Goal: Navigation & Orientation: Find specific page/section

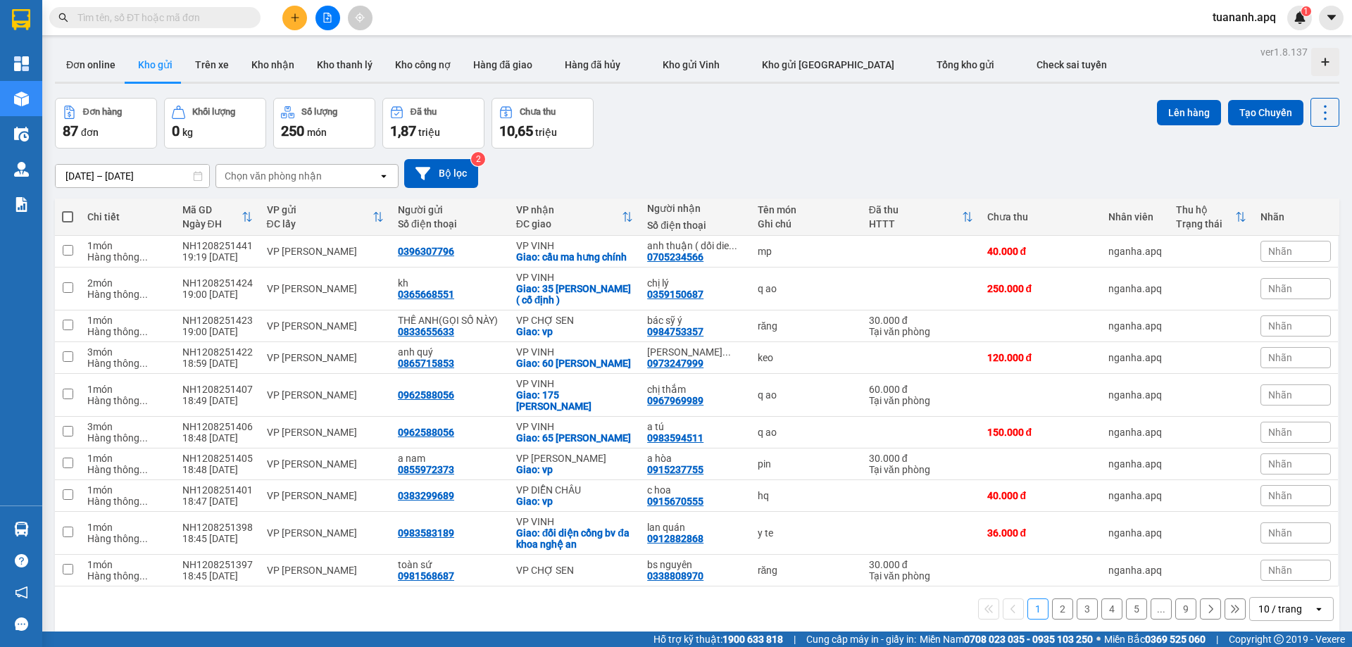
click at [1316, 609] on div "open" at bounding box center [1323, 609] width 20 height 23
click at [1288, 581] on span "100 / trang" at bounding box center [1275, 578] width 51 height 14
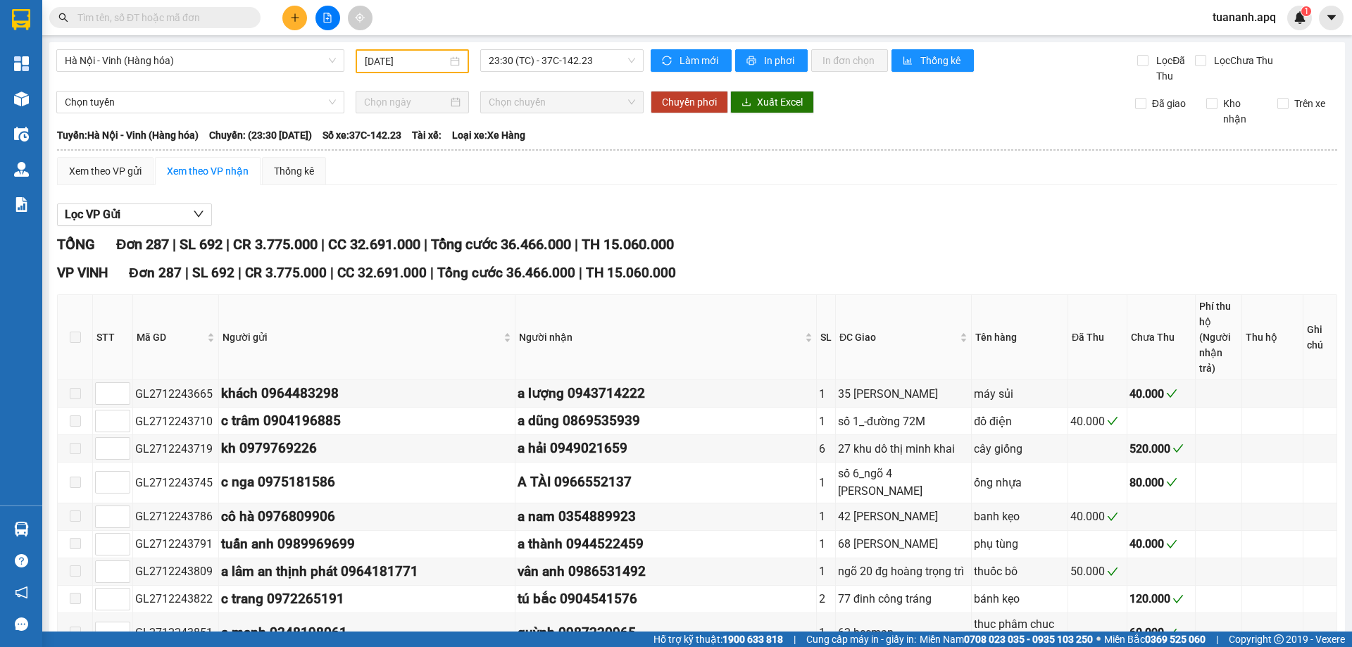
type input "27/12/2024"
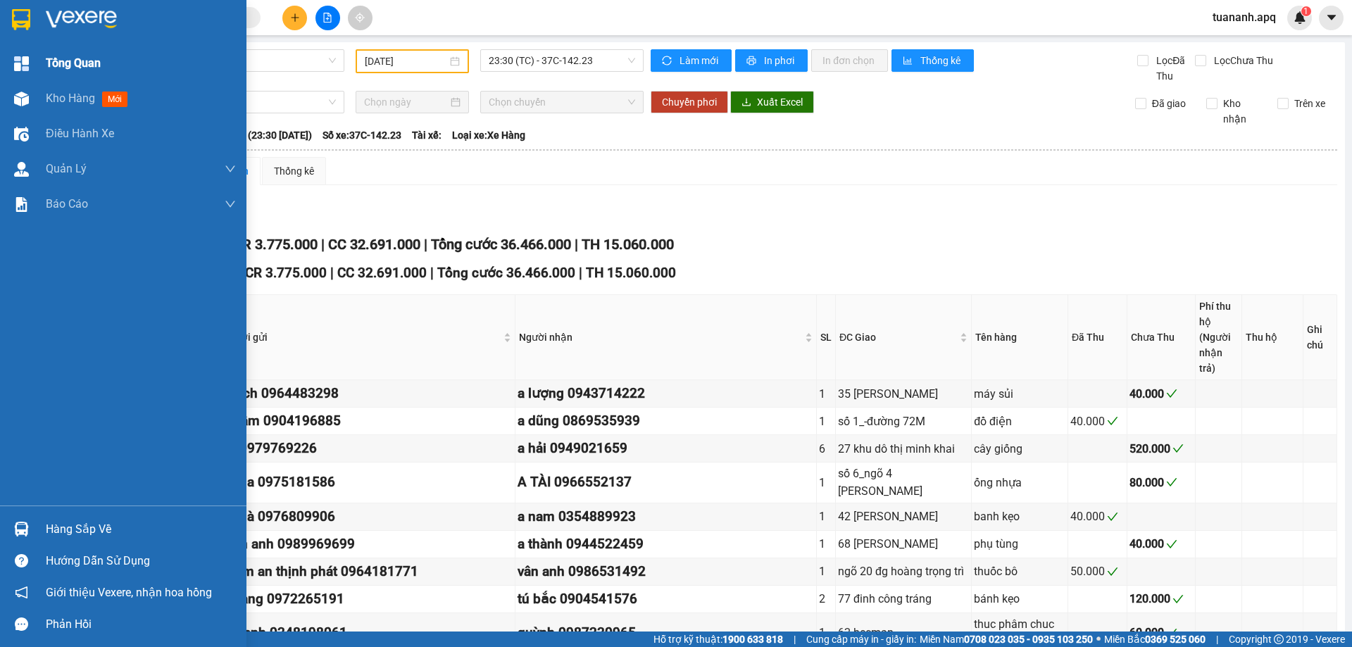
click at [23, 54] on div at bounding box center [21, 63] width 25 height 25
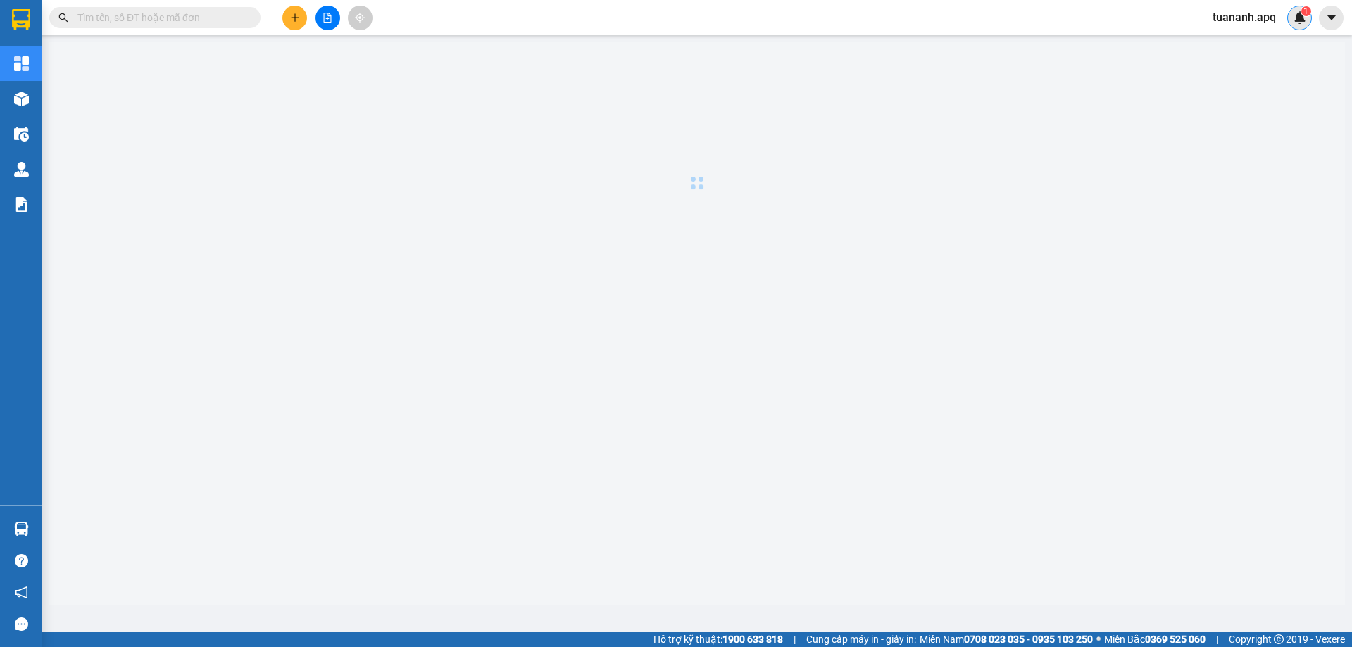
click at [1303, 21] on img at bounding box center [1299, 17] width 13 height 13
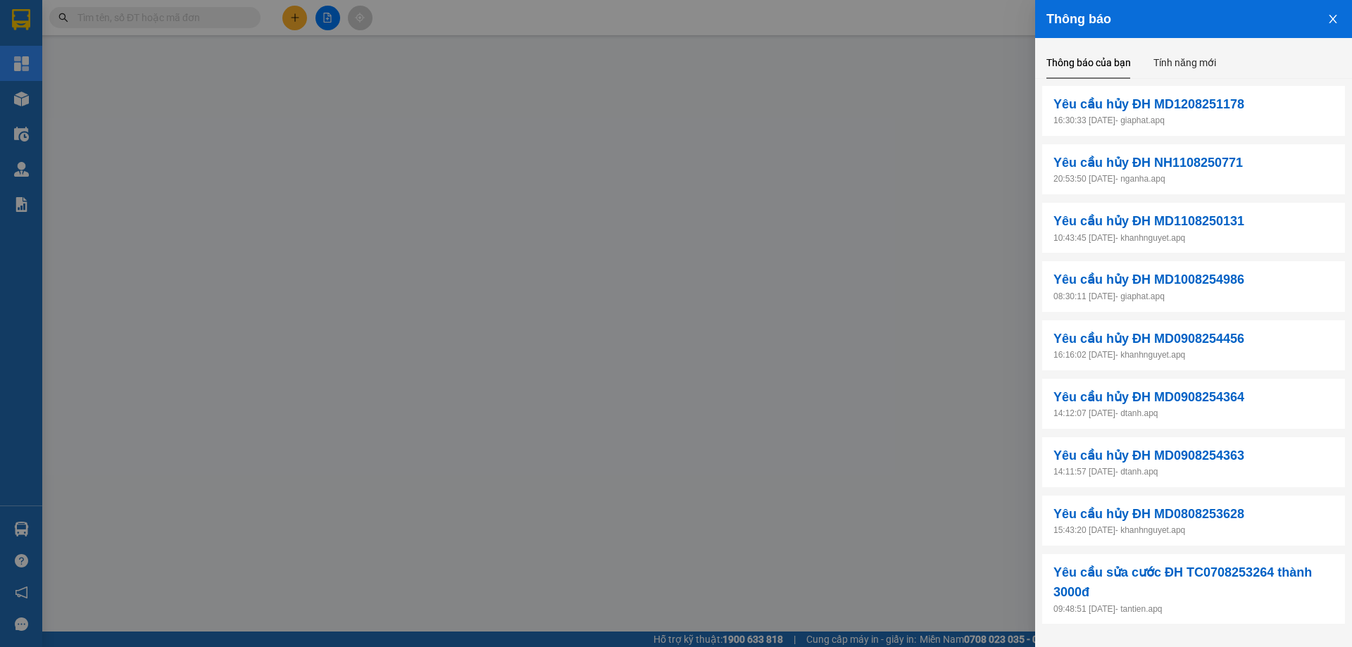
click at [964, 53] on div at bounding box center [676, 323] width 1352 height 647
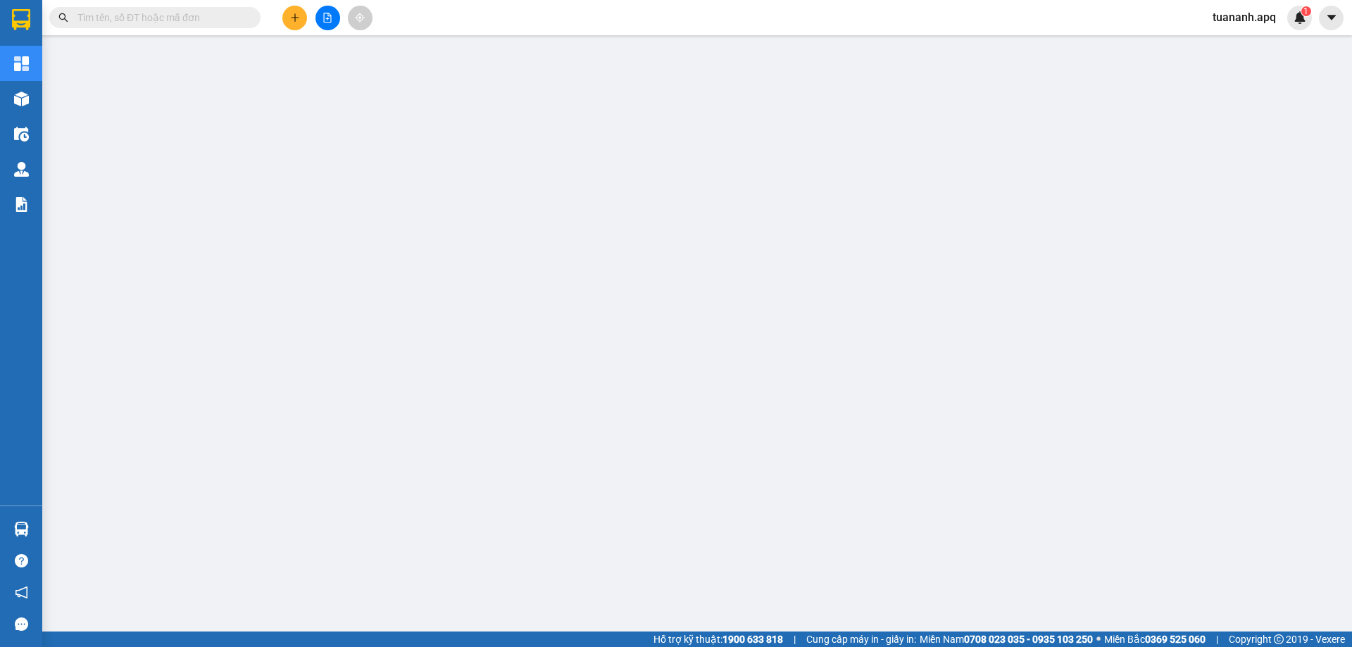
click at [1351, 19] on div "Thông báo Thông báo của bạn Tính năng mới Yêu cầu hủy ĐH MD1208251178 16:30:33 …" at bounding box center [1352, 323] width 0 height 647
click at [1293, 17] on img at bounding box center [1299, 17] width 13 height 13
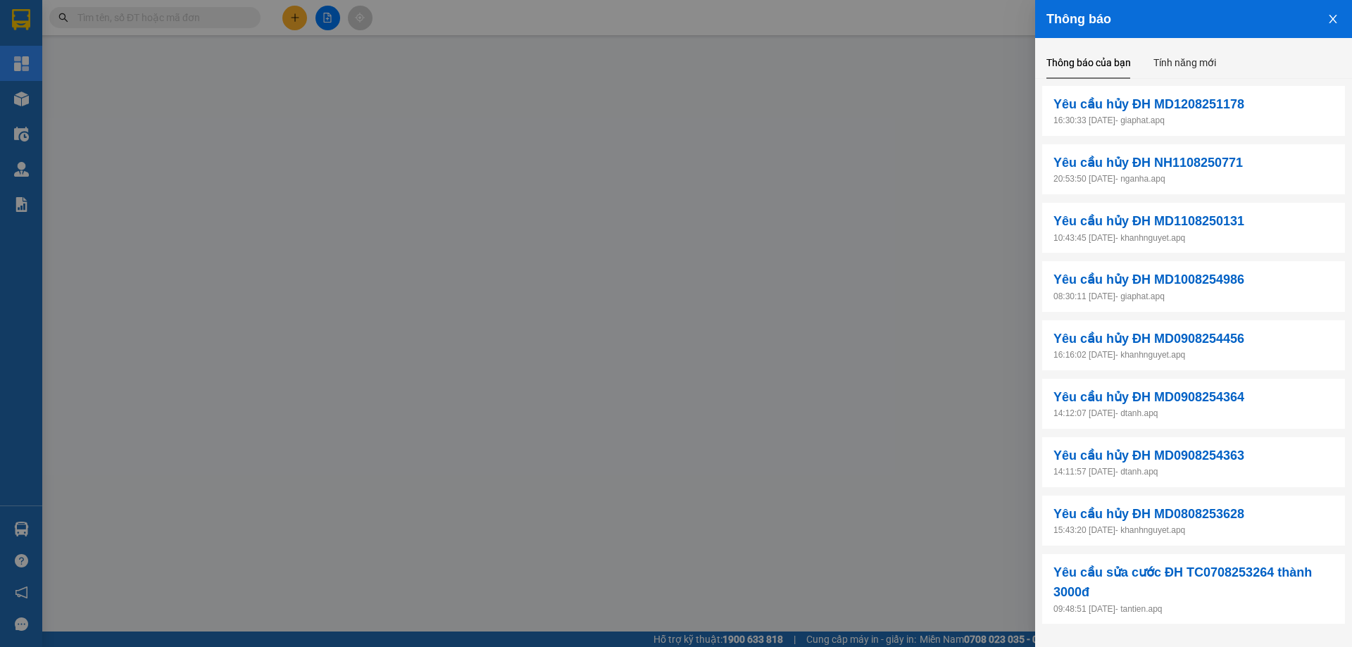
click at [817, 49] on div at bounding box center [676, 323] width 1352 height 647
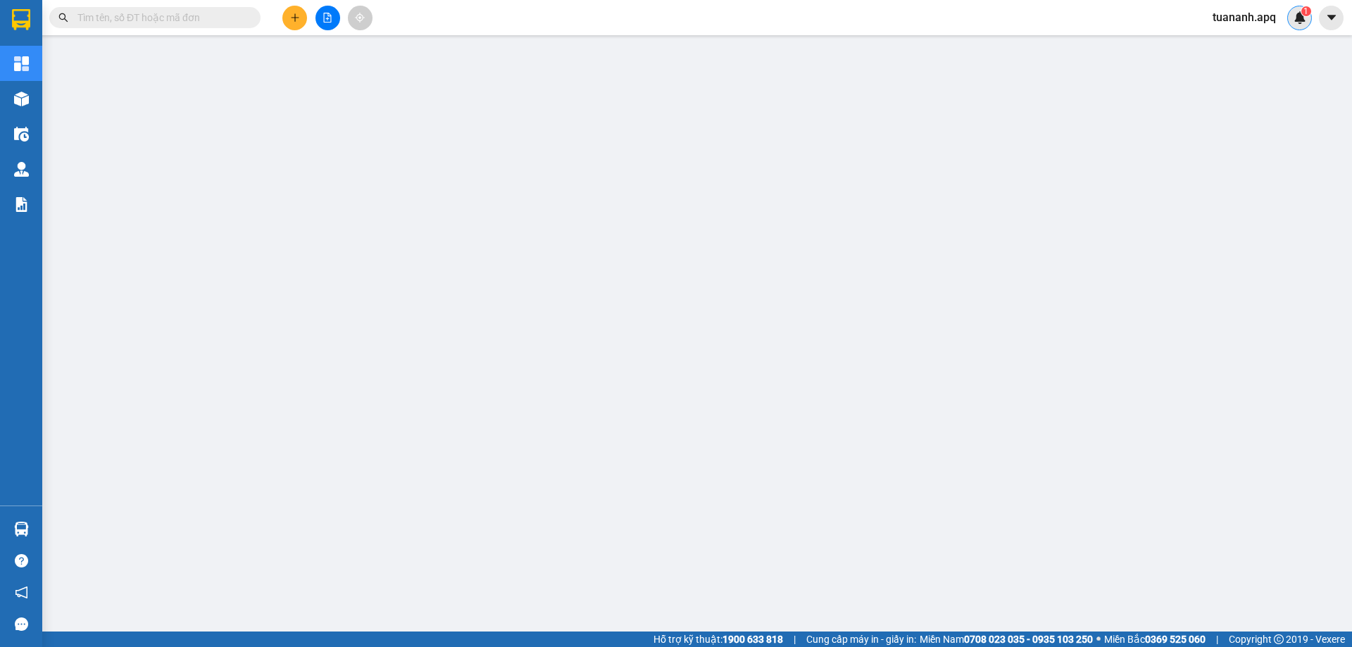
click at [1303, 16] on img at bounding box center [1299, 17] width 13 height 13
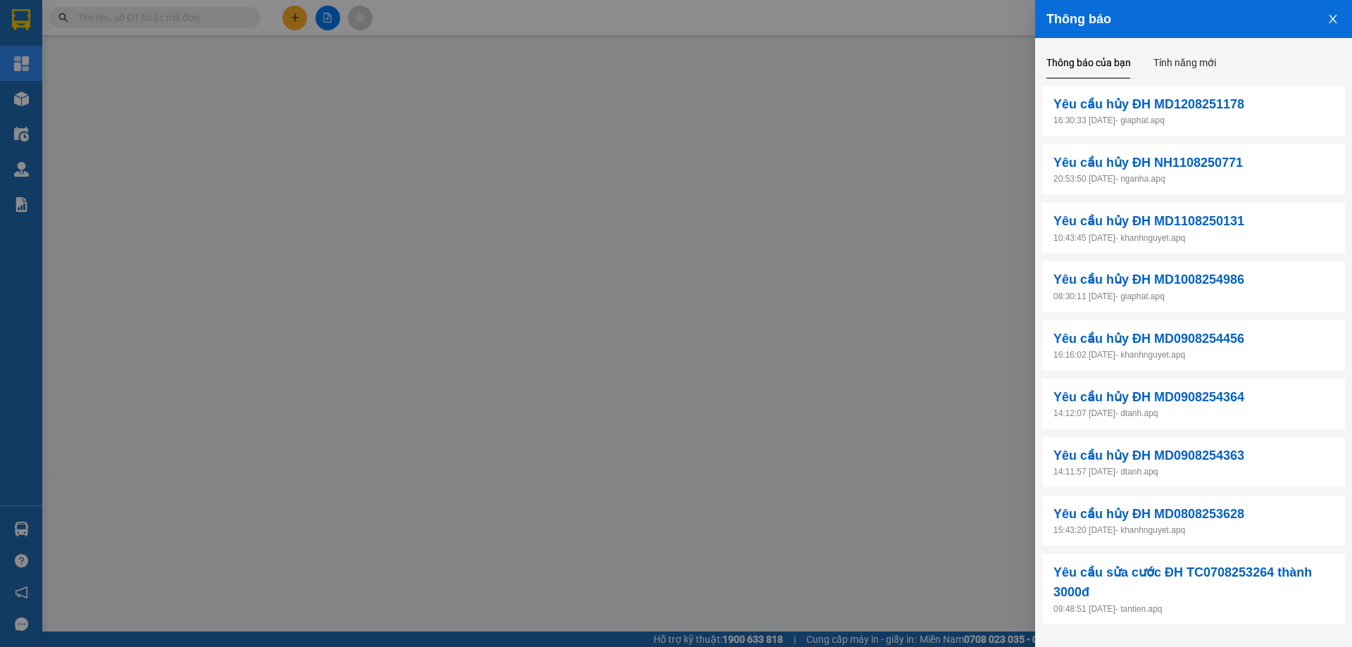
drag, startPoint x: 857, startPoint y: 17, endPoint x: 860, endPoint y: 8, distance: 8.7
click at [856, 18] on div at bounding box center [676, 323] width 1352 height 647
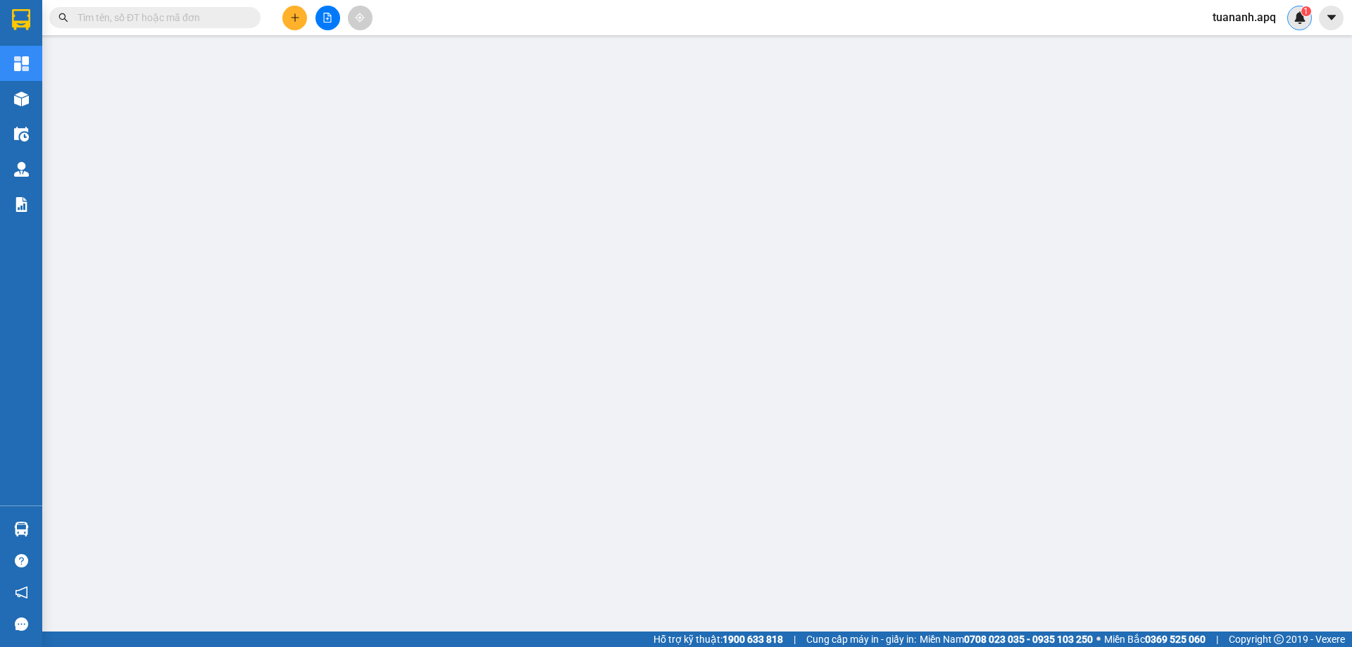
click at [1290, 20] on div "1" at bounding box center [1299, 18] width 25 height 25
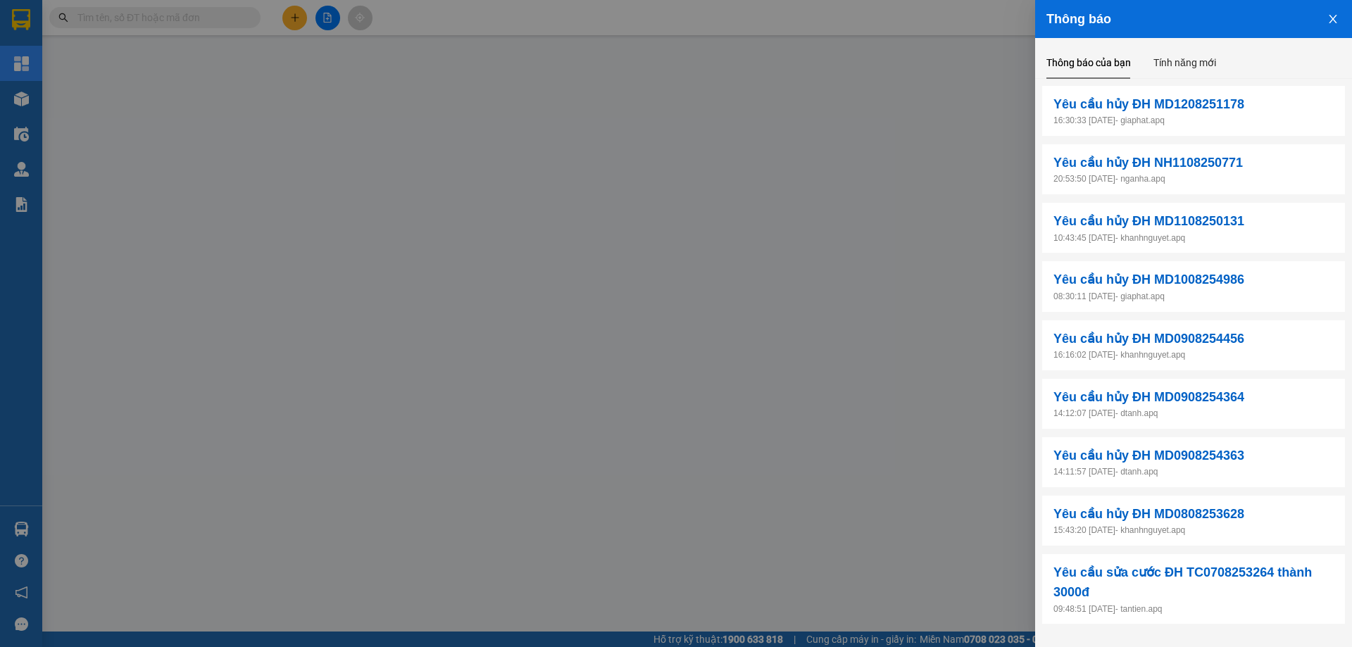
click at [846, 75] on div at bounding box center [676, 323] width 1352 height 647
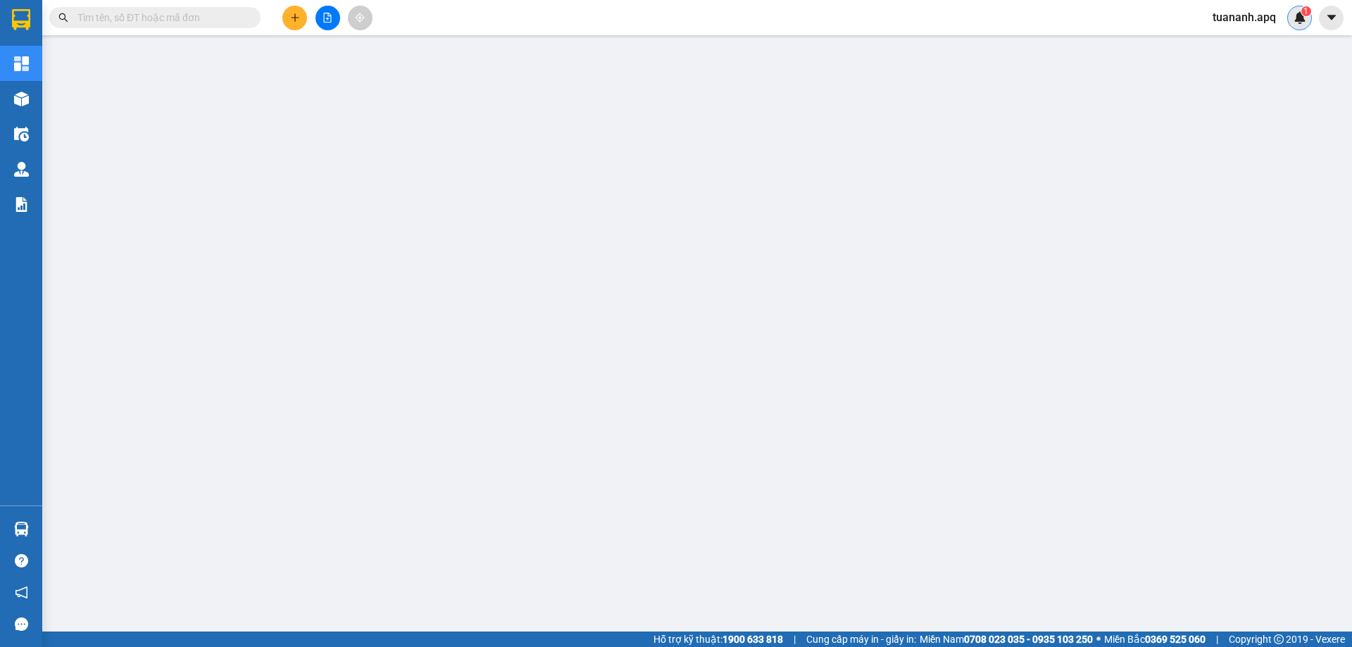
click at [1290, 9] on div "1" at bounding box center [1299, 18] width 25 height 25
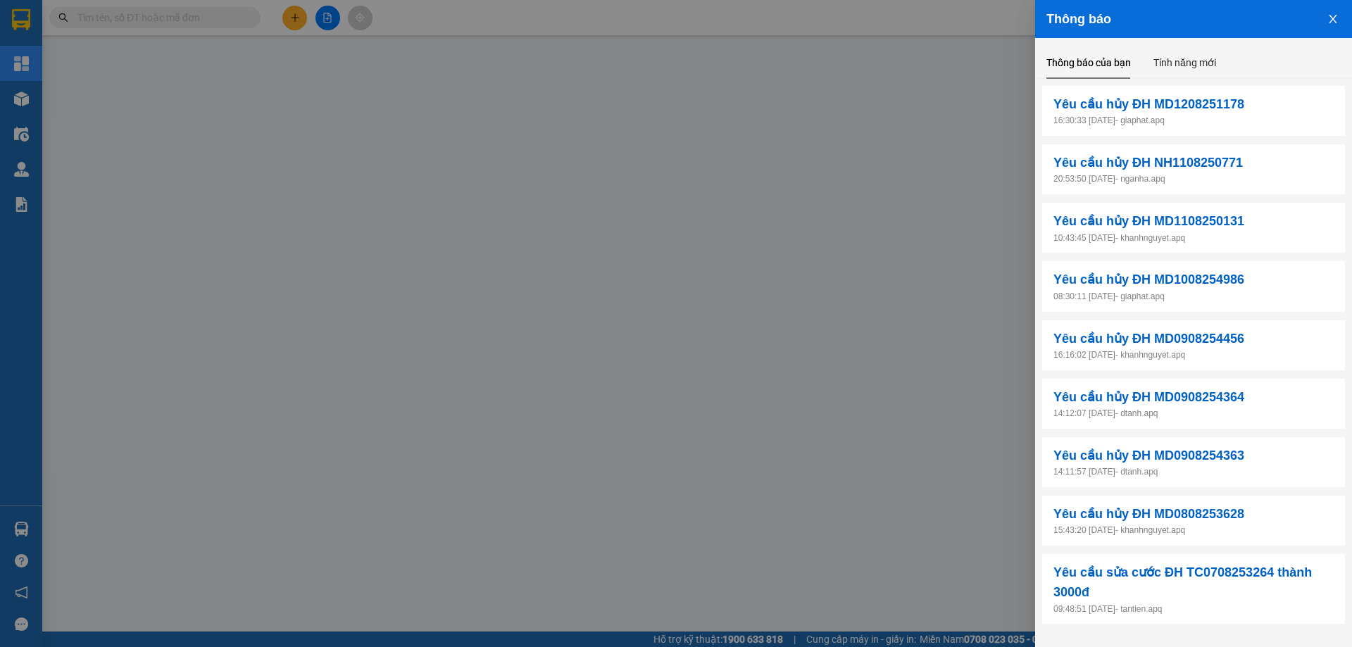
click at [837, 26] on div at bounding box center [676, 323] width 1352 height 647
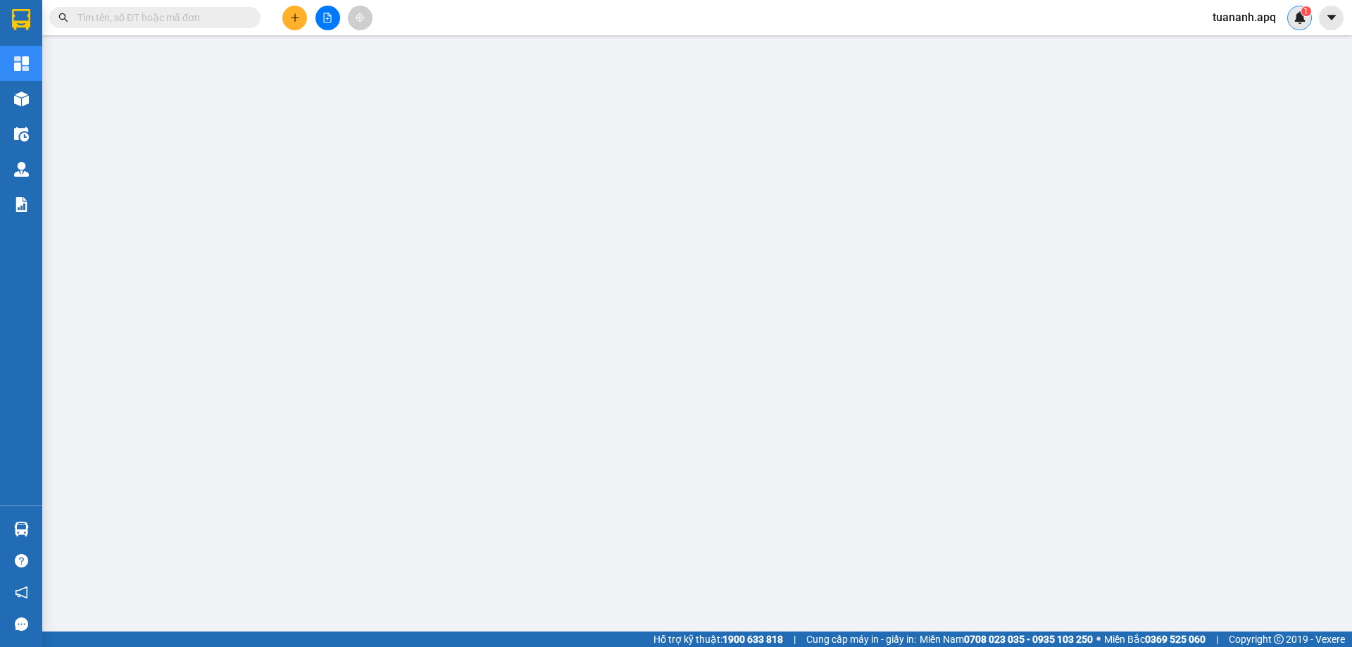
click at [1296, 23] on img at bounding box center [1299, 17] width 13 height 13
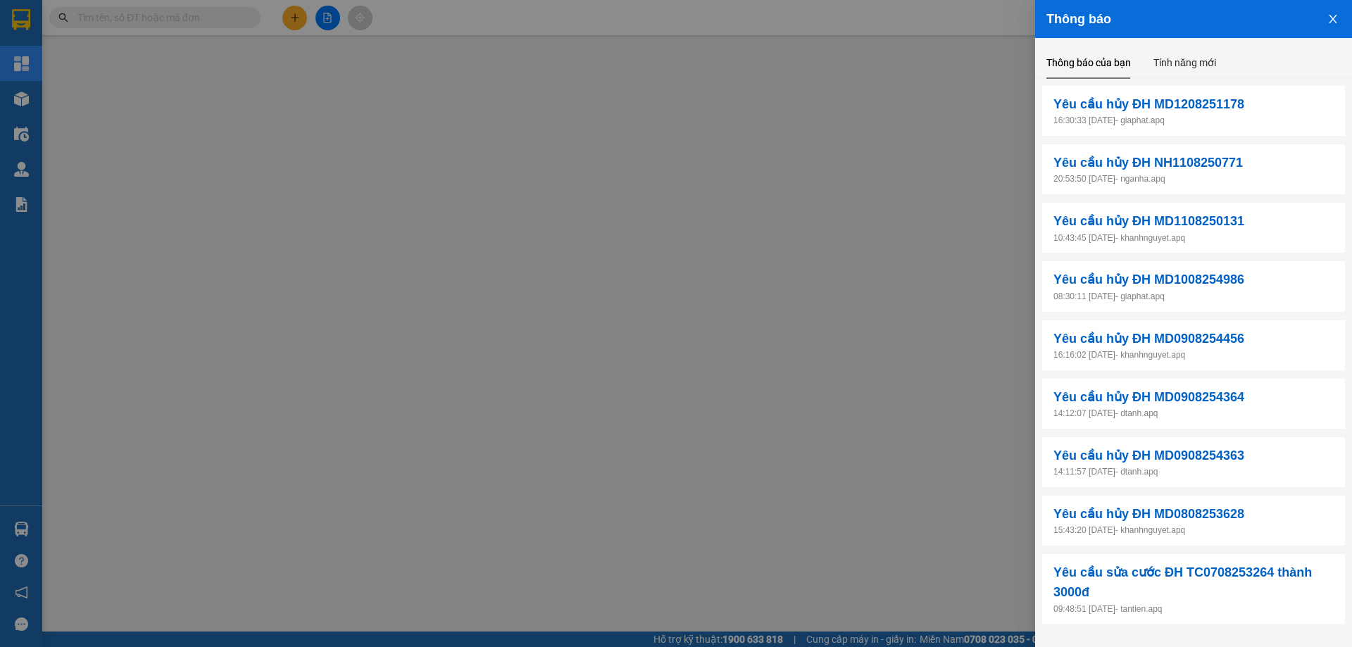
click at [832, 56] on div at bounding box center [676, 323] width 1352 height 647
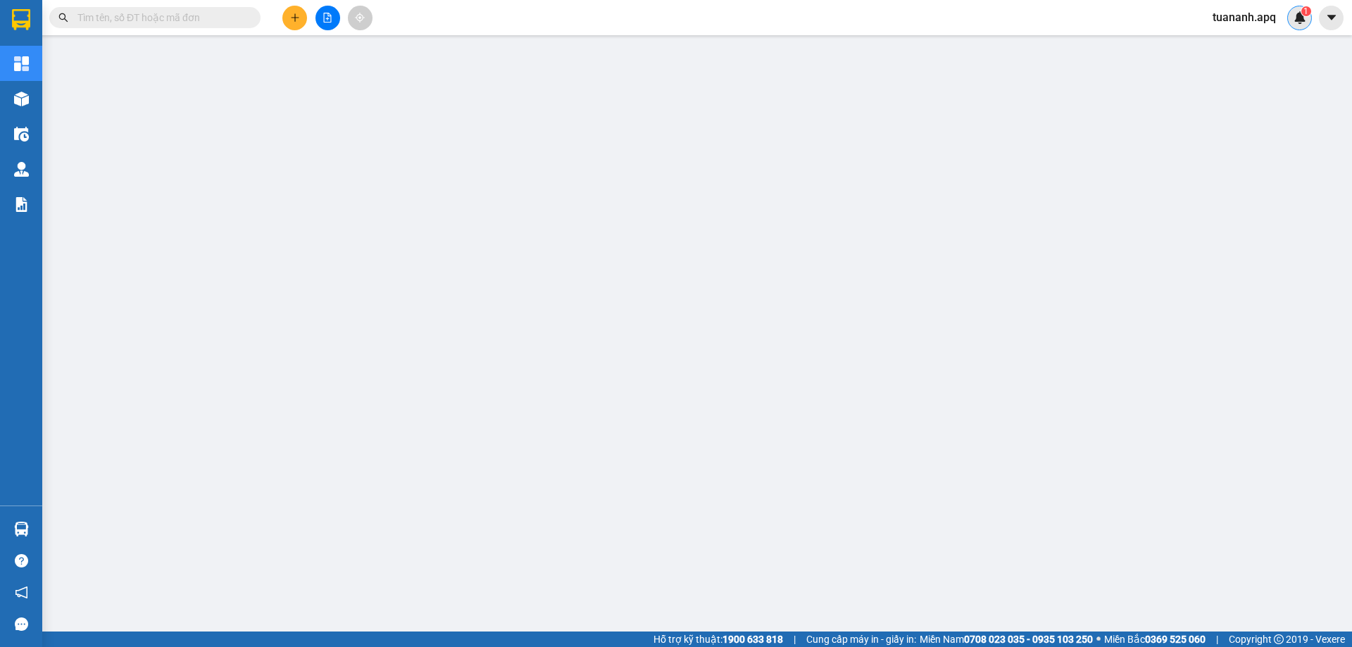
click at [1300, 15] on img at bounding box center [1299, 17] width 13 height 13
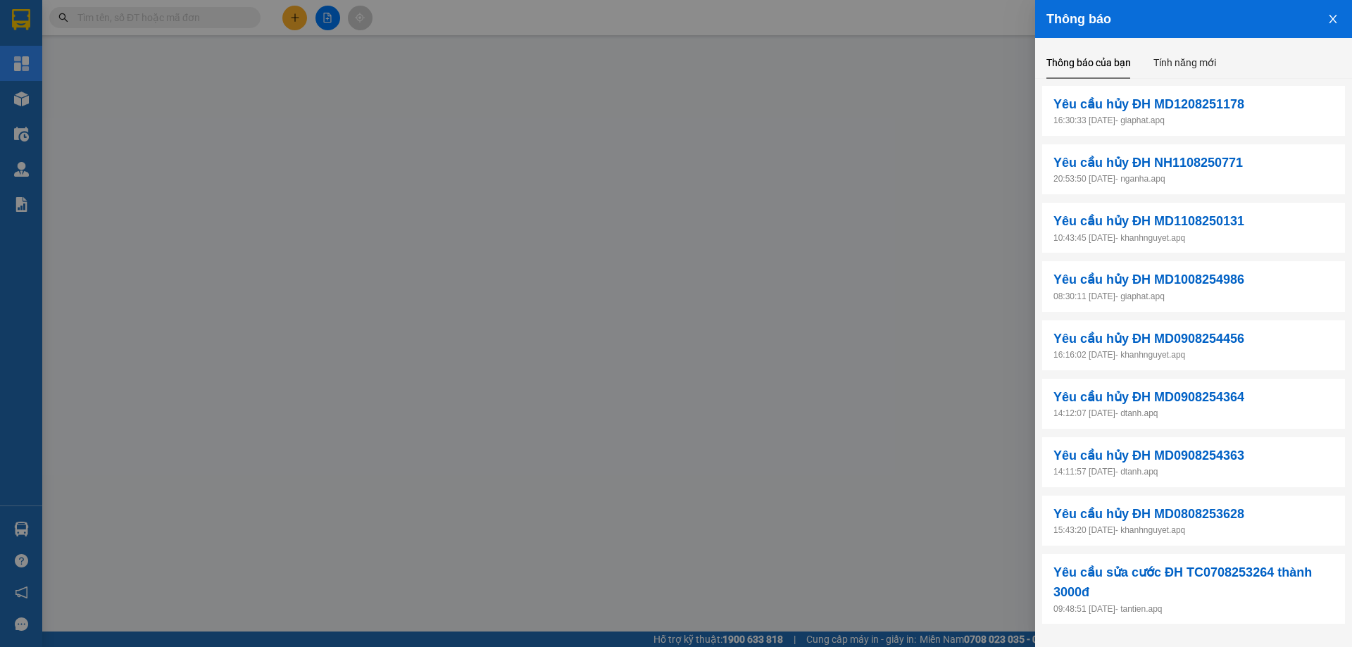
click at [809, 56] on div at bounding box center [676, 323] width 1352 height 647
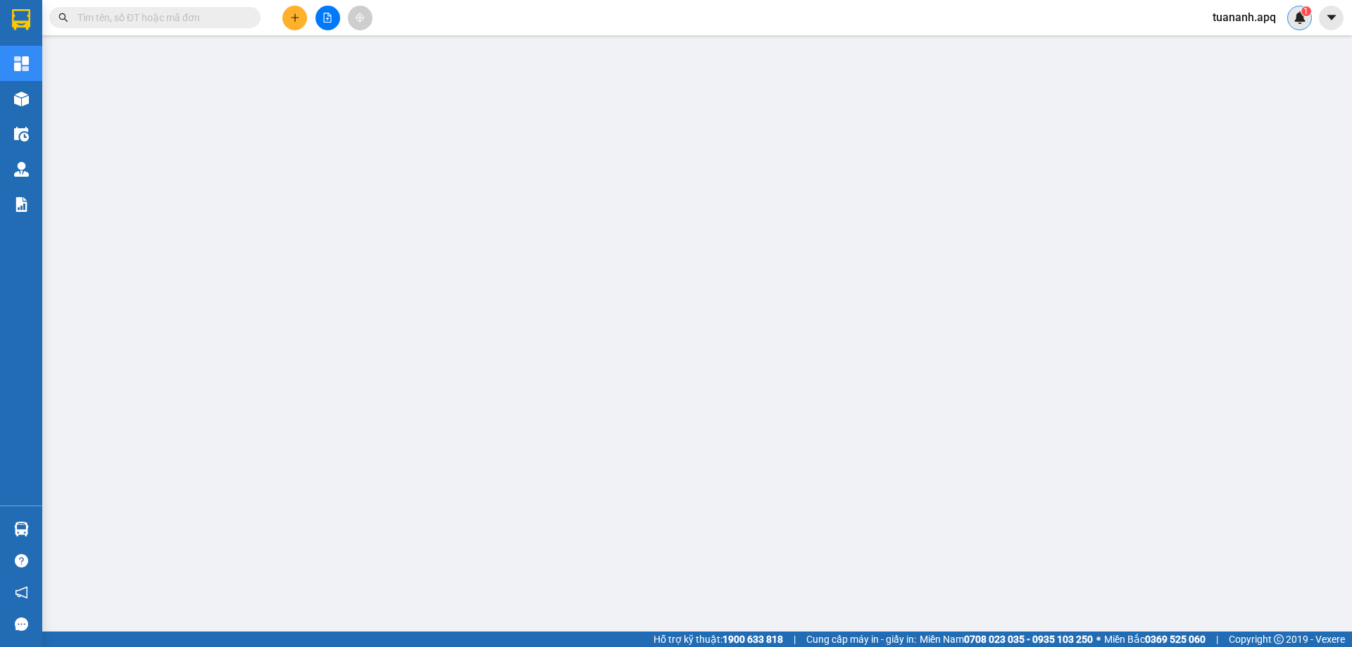
click at [1302, 16] on img at bounding box center [1299, 17] width 13 height 13
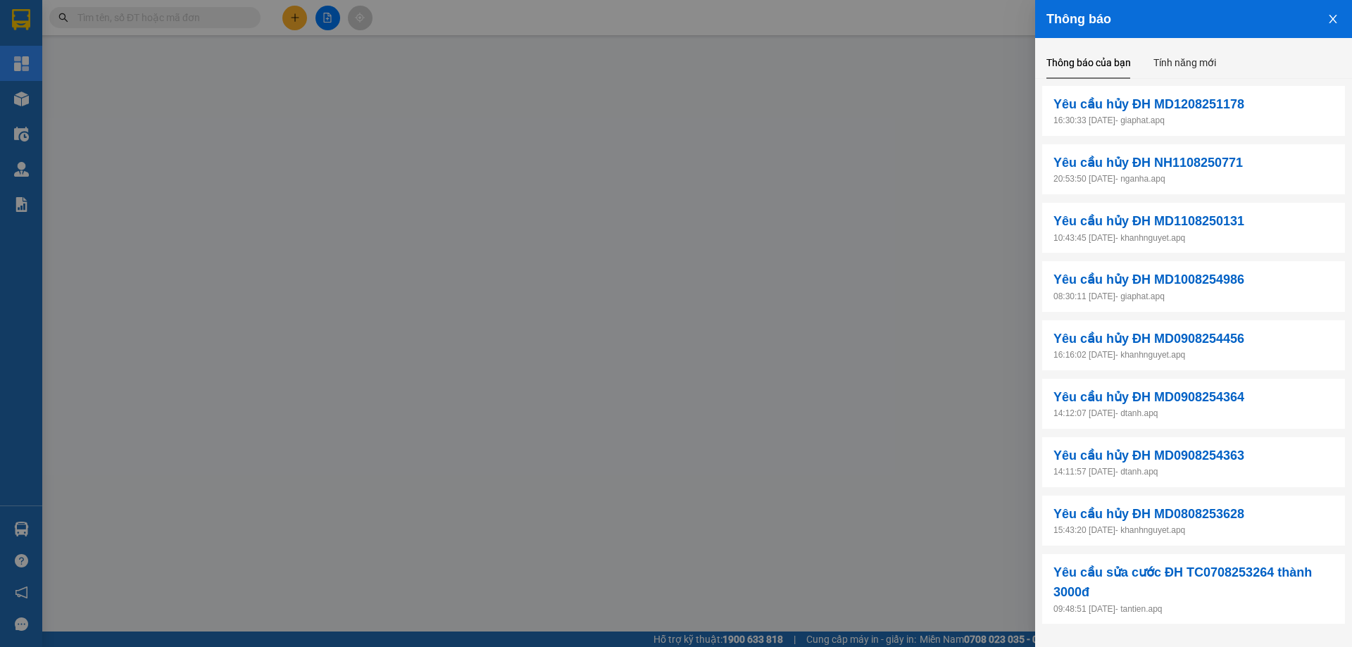
click at [850, 37] on div at bounding box center [676, 323] width 1352 height 647
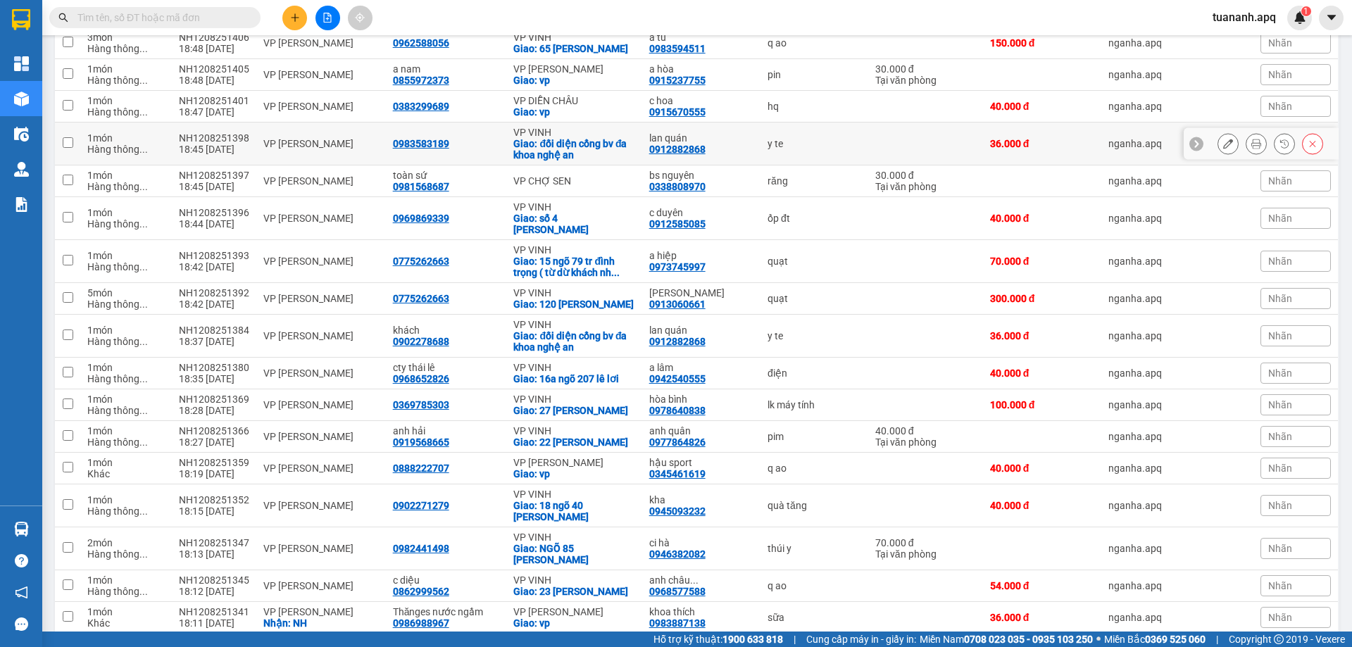
scroll to position [493, 0]
